Goal: Navigation & Orientation: Find specific page/section

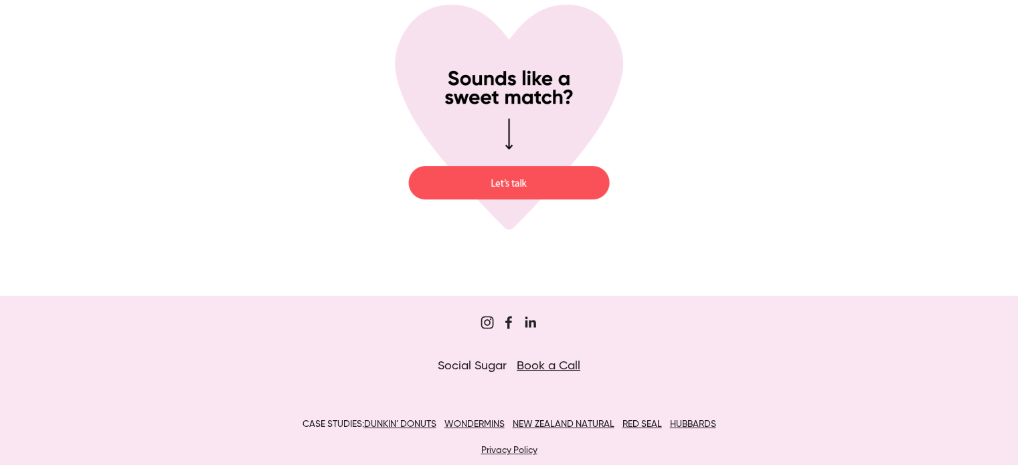
scroll to position [5034, 0]
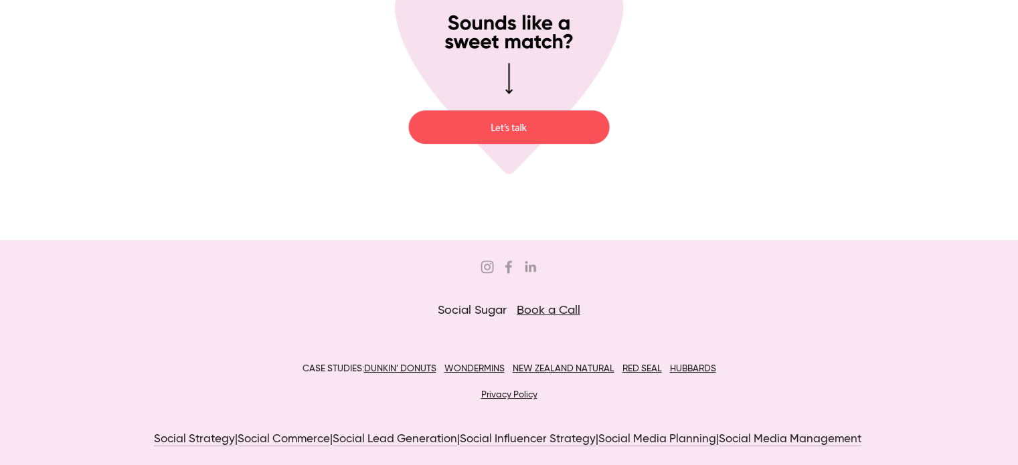
click at [487, 273] on nav at bounding box center [508, 269] width 763 height 19
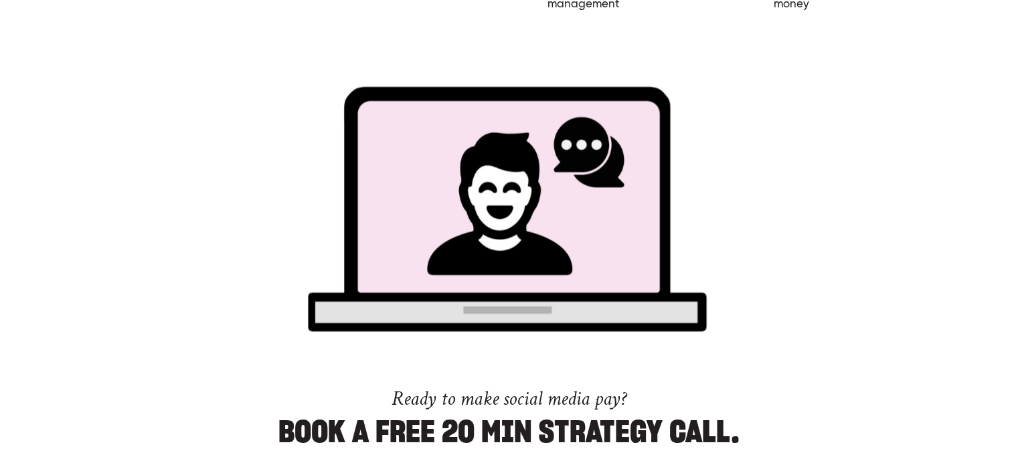
scroll to position [0, 0]
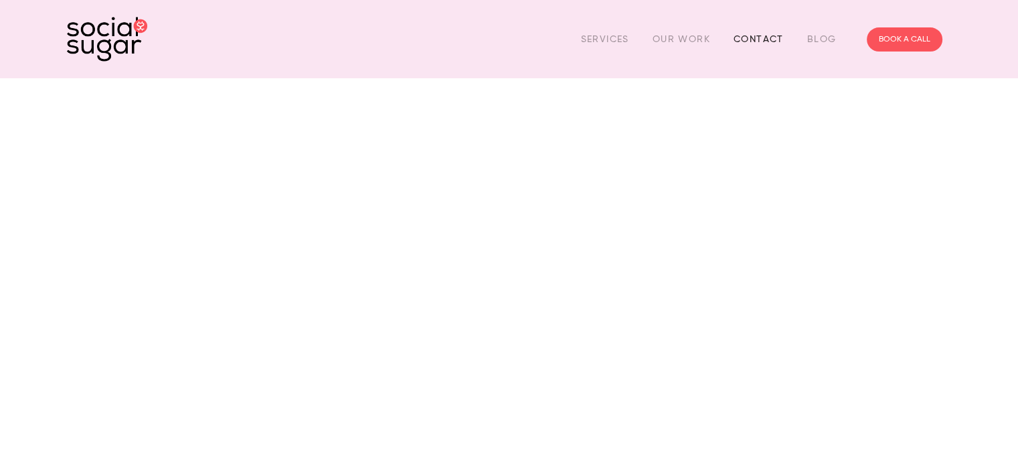
click at [751, 44] on link "Contact" at bounding box center [759, 39] width 50 height 21
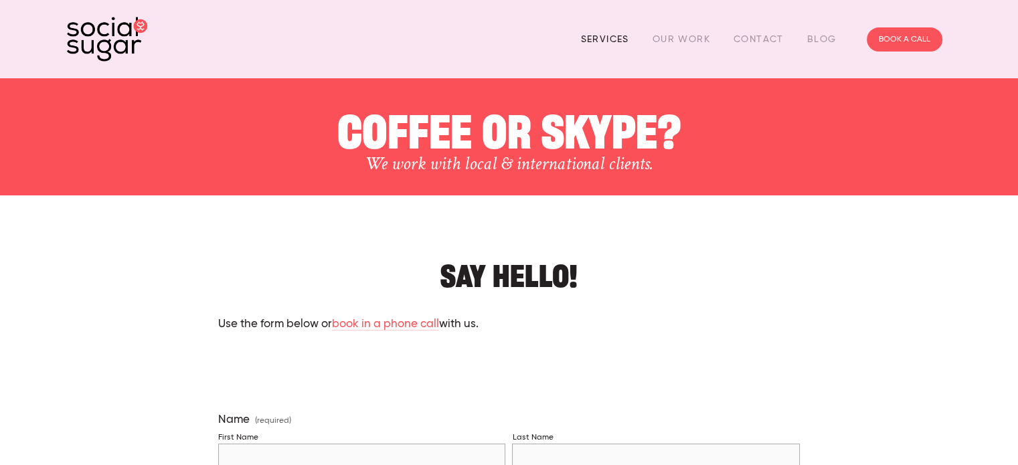
click at [613, 40] on link "Services" at bounding box center [605, 39] width 48 height 21
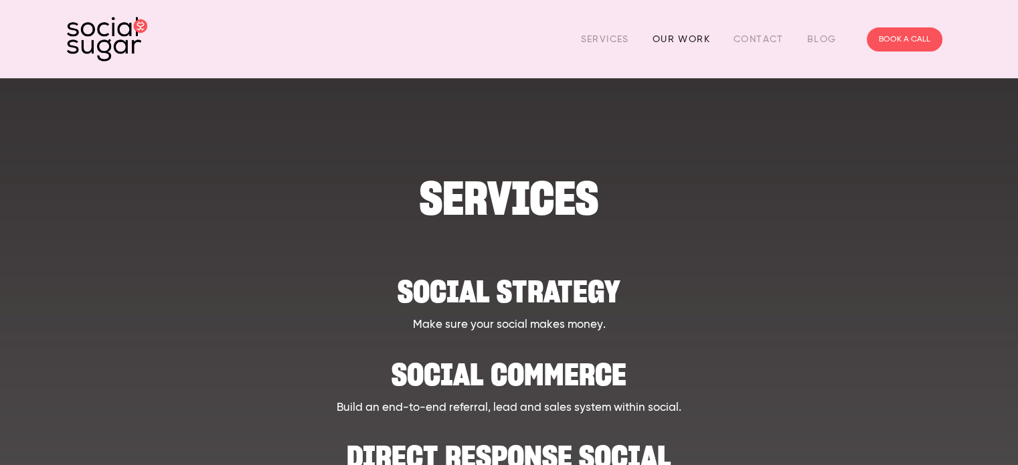
click at [705, 44] on link "Our Work" at bounding box center [682, 39] width 58 height 21
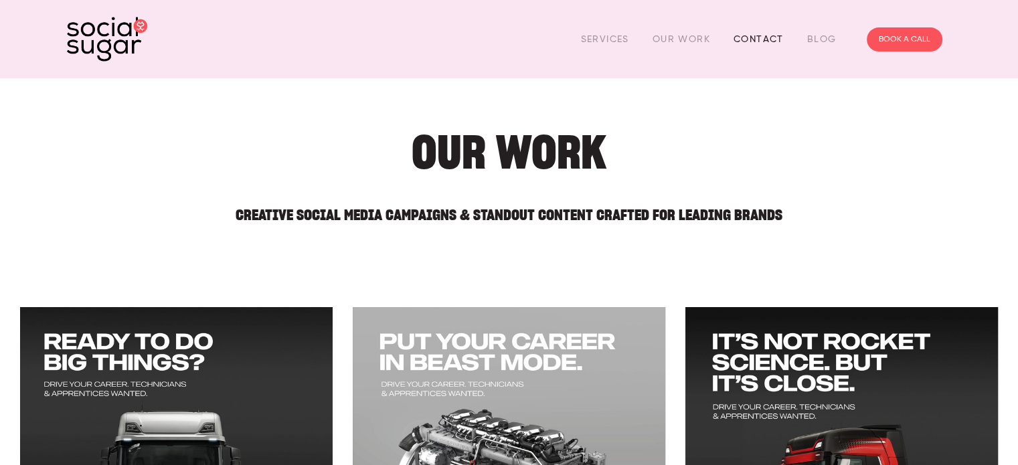
click at [766, 41] on link "Contact" at bounding box center [759, 39] width 50 height 21
